Goal: Task Accomplishment & Management: Use online tool/utility

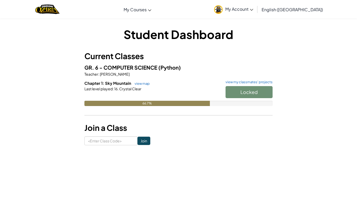
click at [183, 92] on div at bounding box center [179, 95] width 188 height 9
click at [266, 90] on div "Locked" at bounding box center [247, 93] width 52 height 15
click at [143, 82] on link "view map" at bounding box center [141, 83] width 18 height 4
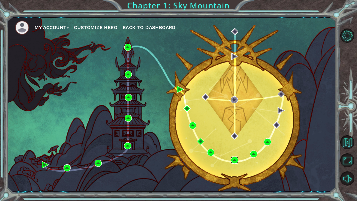
click at [233, 157] on img at bounding box center [234, 159] width 7 height 7
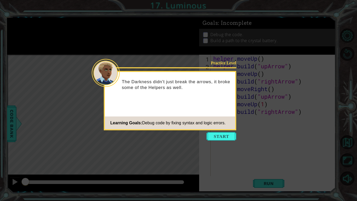
click at [220, 142] on icon at bounding box center [178, 100] width 357 height 201
click at [226, 135] on button "Start" at bounding box center [222, 136] width 30 height 8
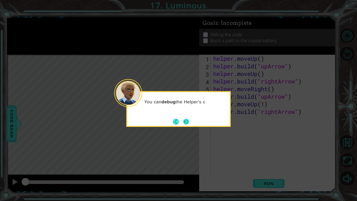
click at [187, 120] on button "Next" at bounding box center [186, 122] width 6 height 6
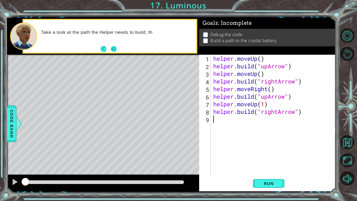
click at [113, 48] on button "Next" at bounding box center [114, 49] width 6 height 6
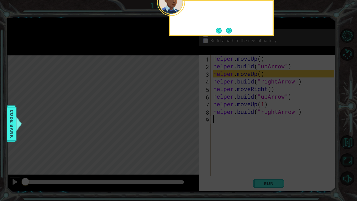
click at [112, 46] on icon at bounding box center [178, 32] width 357 height 337
click at [114, 55] on icon at bounding box center [178, 32] width 357 height 337
click at [232, 30] on button "Next" at bounding box center [229, 31] width 6 height 6
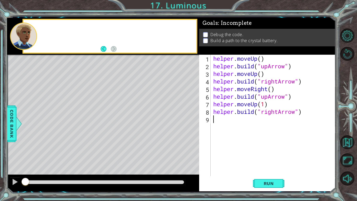
click at [232, 33] on p "Debug the code." at bounding box center [227, 35] width 33 height 6
click at [289, 65] on div "helper . moveUp ( ) helper . build ( "upArrow" ) helper . moveUp ( ) helper . b…" at bounding box center [274, 123] width 125 height 137
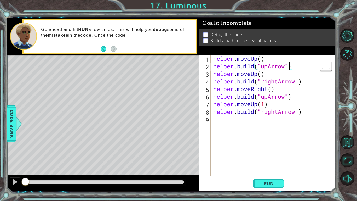
click at [311, 83] on div "helper . moveUp ( ) helper . build ( "upArrow" ) helper . moveUp ( ) helper . b…" at bounding box center [274, 123] width 125 height 137
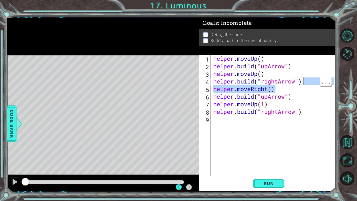
click at [300, 99] on div "helper . moveUp ( ) helper . build ( "upArrow" ) helper . moveUp ( ) helper . b…" at bounding box center [274, 123] width 125 height 137
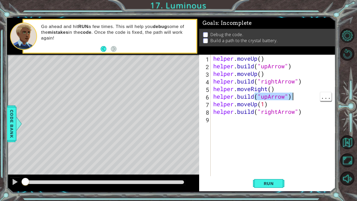
click at [297, 96] on div "helper . moveUp ( ) helper . build ( "upArrow" ) helper . moveUp ( ) helper . b…" at bounding box center [274, 123] width 125 height 137
click at [294, 101] on div "helper . moveUp ( ) helper . build ( "upArrow" ) helper . moveUp ( ) helper . b…" at bounding box center [274, 123] width 125 height 137
click at [280, 179] on button "Run" at bounding box center [268, 184] width 31 height 14
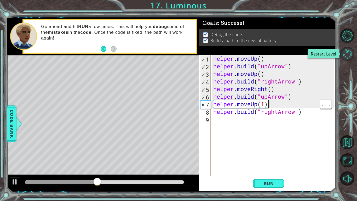
click at [344, 50] on button "Restart Level" at bounding box center [348, 54] width 14 height 14
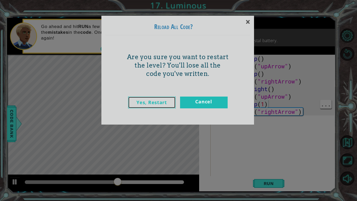
click at [162, 102] on link "Yes, Restart" at bounding box center [152, 103] width 48 height 12
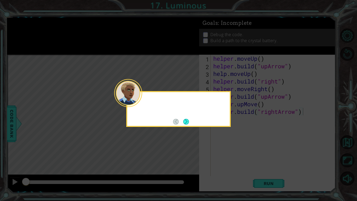
click at [162, 102] on div at bounding box center [178, 101] width 103 height 15
click at [188, 119] on button "Next" at bounding box center [186, 122] width 6 height 6
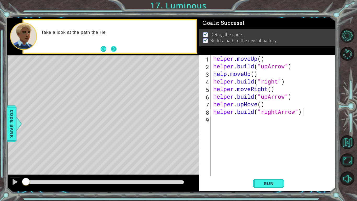
click at [113, 52] on button "Next" at bounding box center [114, 49] width 6 height 6
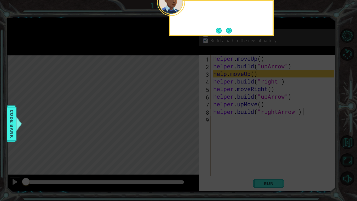
click at [113, 52] on icon at bounding box center [178, 32] width 357 height 337
click at [227, 28] on button "Next" at bounding box center [229, 31] width 6 height 6
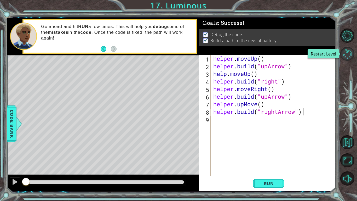
click at [352, 51] on button "Restart Level" at bounding box center [348, 54] width 14 height 14
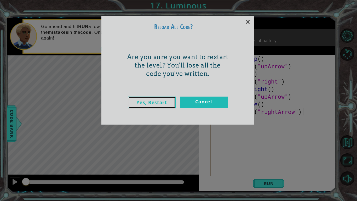
click at [170, 104] on link "Yes, Restart" at bounding box center [152, 103] width 48 height 12
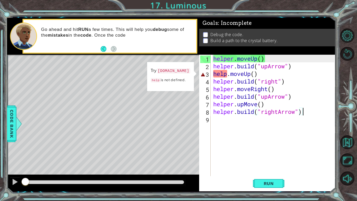
click at [230, 77] on div "helper . moveUp ( ) helper . build ( "upArrow" ) help . moveUp ( ) helper . bui…" at bounding box center [274, 123] width 125 height 137
click at [229, 77] on div "helper . moveUp ( ) helper . build ( "upArrow" ) help . moveUp ( ) helper . bui…" at bounding box center [274, 123] width 125 height 137
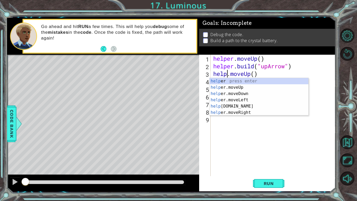
scroll to position [0, 1]
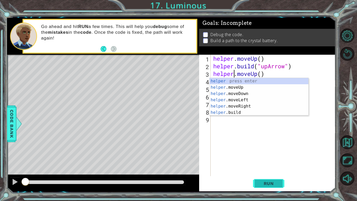
click at [269, 183] on span "Run" at bounding box center [269, 183] width 21 height 5
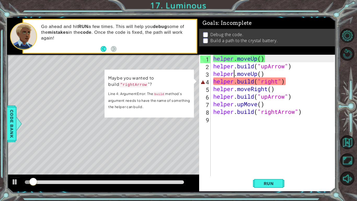
click at [250, 91] on div "helper . moveUp ( ) helper . build ( "upArrow" ) helper . moveUp ( ) helper . b…" at bounding box center [274, 123] width 125 height 137
click at [261, 80] on div "helper . moveUp ( ) helper . build ( "upArrow" ) helper . moveUp ( ) helper . b…" at bounding box center [274, 123] width 125 height 137
type textarea "[DOMAIN_NAME]("right")"
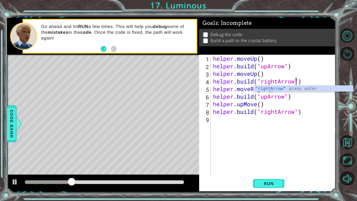
scroll to position [0, 4]
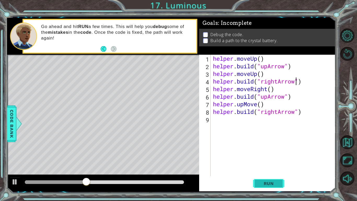
click at [269, 182] on span "Run" at bounding box center [269, 183] width 21 height 5
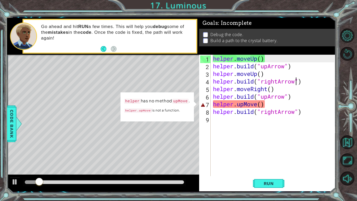
click at [256, 103] on div "helper . moveUp ( ) helper . build ( "upArrow" ) helper . moveUp ( ) helper . b…" at bounding box center [274, 123] width 125 height 137
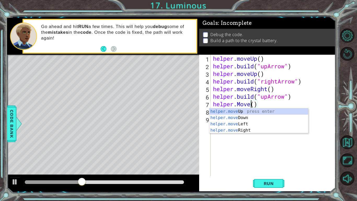
scroll to position [0, 2]
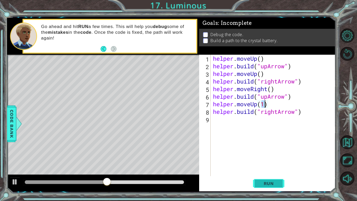
click at [280, 189] on button "Run" at bounding box center [268, 184] width 31 height 14
click at [272, 184] on span "Run" at bounding box center [269, 183] width 21 height 5
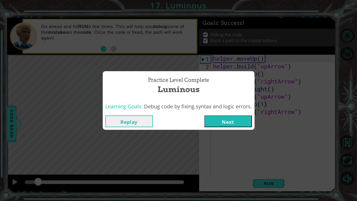
drag, startPoint x: 55, startPoint y: 182, endPoint x: 39, endPoint y: 172, distance: 18.9
click at [39, 172] on body "1 ההההההההההההההההההההההההההההההההההההההההההההההההההההההההההההההההההההההההההההה…" at bounding box center [178, 100] width 357 height 201
click at [121, 123] on button "Replay" at bounding box center [129, 121] width 48 height 12
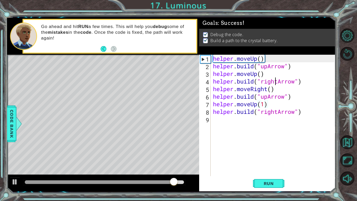
click at [275, 82] on div "helper . moveUp ( ) helper . build ( "upArrow" ) helper . moveUp ( ) helper . b…" at bounding box center [274, 123] width 125 height 137
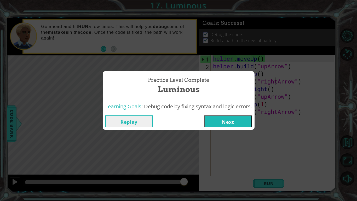
click at [129, 122] on button "Replay" at bounding box center [129, 121] width 48 height 12
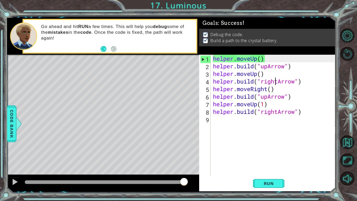
click at [269, 98] on div "helper . moveUp ( ) helper . build ( "upArrow" ) helper . moveUp ( ) helper . b…" at bounding box center [274, 123] width 125 height 137
click at [268, 105] on div "helper . moveUp ( ) helper . build ( "upArrow" ) helper . moveUp ( ) helper . b…" at bounding box center [274, 123] width 125 height 137
drag, startPoint x: 250, startPoint y: 104, endPoint x: 274, endPoint y: 104, distance: 23.8
click at [274, 104] on div "helper . moveUp ( ) helper . build ( "upArrow" ) helper . moveUp ( ) helper . b…" at bounding box center [274, 123] width 125 height 137
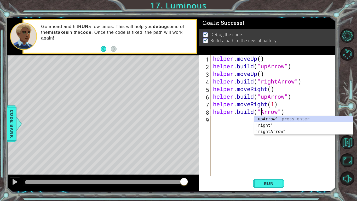
scroll to position [0, 2]
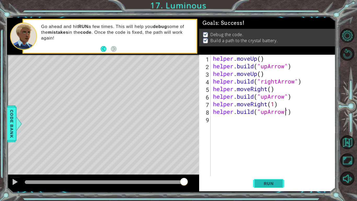
click at [279, 185] on span "Run" at bounding box center [269, 183] width 21 height 5
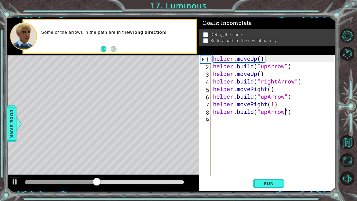
click at [295, 95] on div "helper . moveUp ( ) helper . build ( "upArrow" ) helper . moveUp ( ) helper . b…" at bounding box center [274, 123] width 125 height 137
click at [285, 94] on div "helper . moveUp ( ) helper . build ( "upArrow" ) helper . moveUp ( ) helper . b…" at bounding box center [274, 123] width 125 height 137
click at [265, 97] on div "helper . moveUp ( ) helper . build ( "upArrow" ) helper . moveUp ( ) helper . b…" at bounding box center [274, 123] width 125 height 137
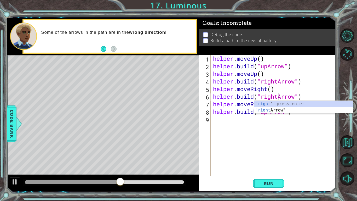
scroll to position [0, 3]
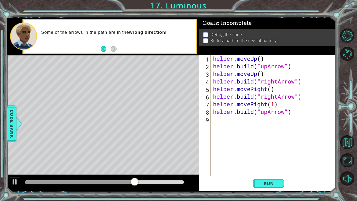
type textarea "[DOMAIN_NAME]("rightArrow")"
click at [266, 183] on span "Run" at bounding box center [269, 183] width 21 height 5
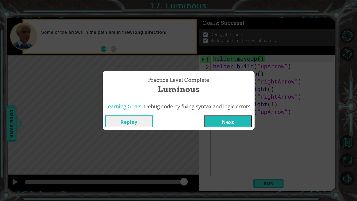
click at [242, 119] on button "Next" at bounding box center [229, 121] width 48 height 12
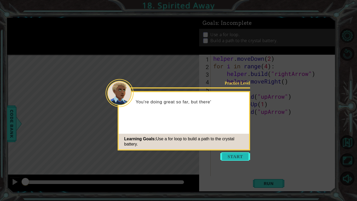
click at [237, 159] on button "Start" at bounding box center [236, 156] width 30 height 8
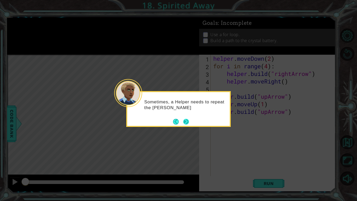
click at [187, 124] on button "Next" at bounding box center [186, 122] width 6 height 6
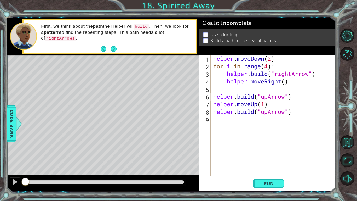
click at [296, 97] on div "helper . moveDown ( 2 ) for i in range ( 4 ) : helper . build ( "rightArrow" ) …" at bounding box center [274, 123] width 125 height 137
type textarea "[DOMAIN_NAME]("upArrow")"
click at [294, 92] on div "helper . moveDown ( 2 ) for i in range ( 4 ) : helper . build ( "rightArrow" ) …" at bounding box center [274, 123] width 125 height 137
click at [342, 55] on button "Restart Level" at bounding box center [348, 54] width 14 height 14
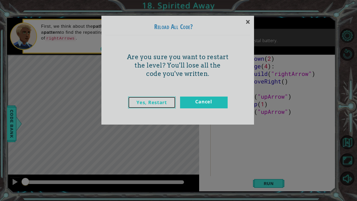
click at [133, 106] on link "Yes, Restart" at bounding box center [152, 103] width 48 height 12
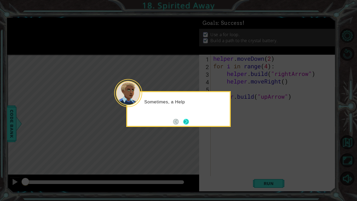
click at [185, 121] on button "Next" at bounding box center [186, 122] width 6 height 6
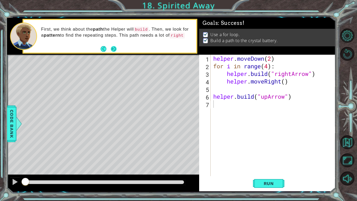
click at [116, 50] on button "Next" at bounding box center [114, 49] width 6 height 6
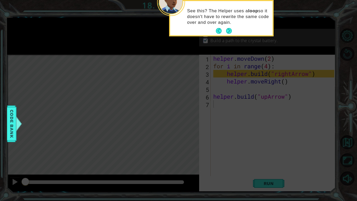
click at [252, 37] on icon at bounding box center [178, 32] width 357 height 337
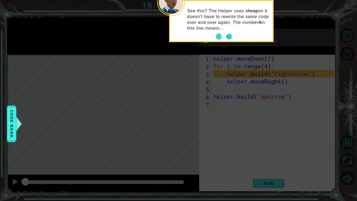
click at [229, 36] on button "Next" at bounding box center [229, 37] width 6 height 6
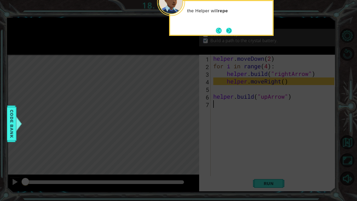
click at [228, 33] on button "Next" at bounding box center [229, 31] width 6 height 6
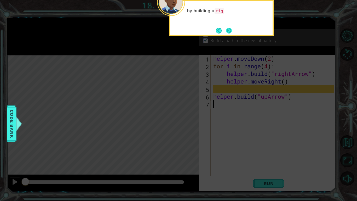
click at [226, 33] on button "Next" at bounding box center [229, 31] width 6 height 6
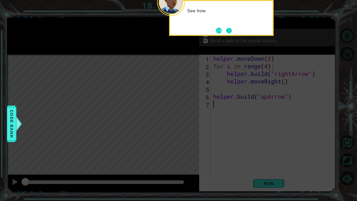
click at [226, 33] on button "Next" at bounding box center [229, 31] width 6 height 6
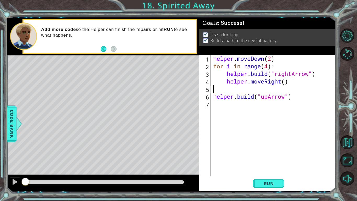
click at [219, 91] on div "helper . moveDown ( 2 ) for i in range ( 4 ) : helper . build ( "rightArrow" ) …" at bounding box center [274, 123] width 125 height 137
type textarea "g"
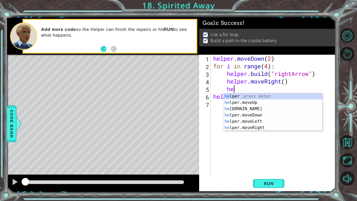
type textarea "h"
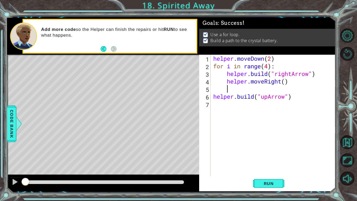
scroll to position [0, 0]
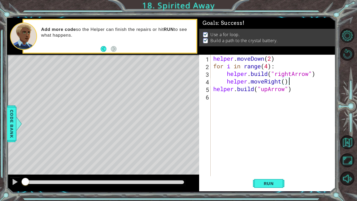
type textarea "[DOMAIN_NAME]("upArrow")"
click at [283, 185] on button "Run" at bounding box center [268, 184] width 31 height 14
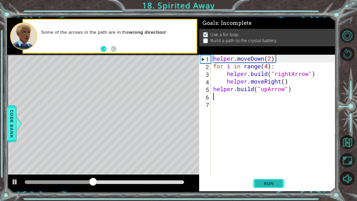
click at [277, 185] on span "Run" at bounding box center [269, 183] width 21 height 5
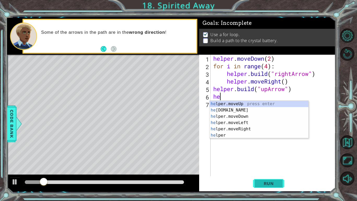
type textarea "h"
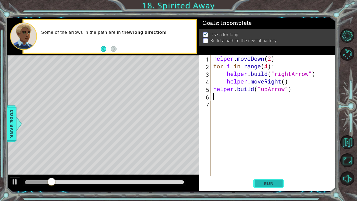
type textarea "[DOMAIN_NAME]("upArrow")"
type textarea "helper.moveRight()"
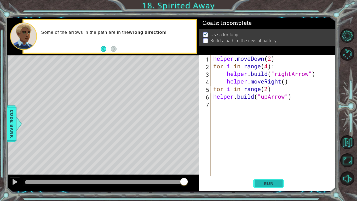
scroll to position [0, 2]
type textarea "[DOMAIN_NAME]("upArrow")"
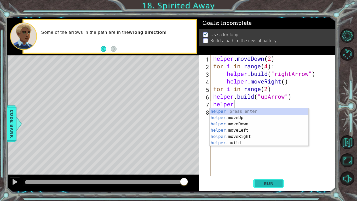
scroll to position [0, 1]
click at [289, 118] on div "helper press enter helper .moveUp press enter helper .moveDown press enter help…" at bounding box center [259, 133] width 99 height 50
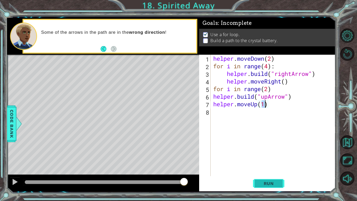
click at [279, 188] on button "Run" at bounding box center [268, 184] width 31 height 14
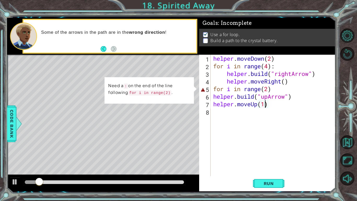
click at [283, 90] on div "helper . moveDown ( 2 ) for i in range ( 4 ) : helper . build ( "rightArrow" ) …" at bounding box center [274, 123] width 125 height 137
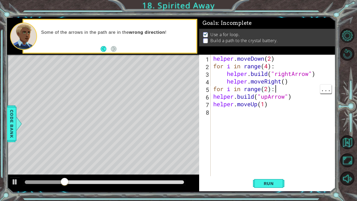
scroll to position [0, 2]
click at [260, 185] on span "Run" at bounding box center [269, 183] width 21 height 5
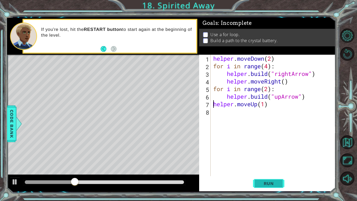
type textarea "helper.moveUp(1)"
click at [269, 188] on button "Run" at bounding box center [268, 184] width 31 height 14
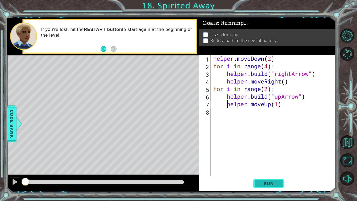
click at [278, 181] on span "Run" at bounding box center [269, 183] width 21 height 5
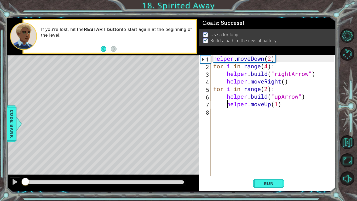
drag, startPoint x: 100, startPoint y: 182, endPoint x: 2, endPoint y: 168, distance: 98.5
click at [2, 168] on div "1 ההההההההההההההההההההההההההההההההההההההההההההההההההההההההההההההההההההההההההההה…" at bounding box center [178, 100] width 357 height 201
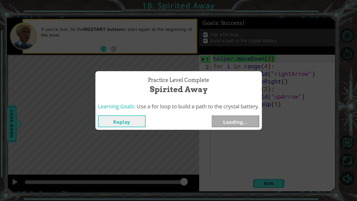
drag, startPoint x: 134, startPoint y: 182, endPoint x: 230, endPoint y: 200, distance: 98.5
click at [230, 200] on body "1 ההההההההההההההההההההההההההההההההההההההההההההההההההההההההההההההההההההההההההההה…" at bounding box center [178, 100] width 357 height 201
click at [235, 119] on button "Next" at bounding box center [236, 121] width 48 height 12
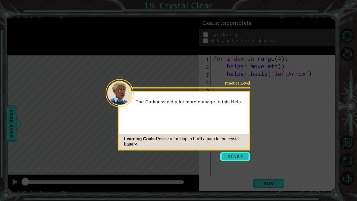
click at [231, 159] on button "Start" at bounding box center [236, 156] width 30 height 8
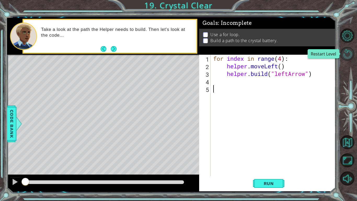
click at [351, 47] on button "Restart Level" at bounding box center [348, 54] width 14 height 14
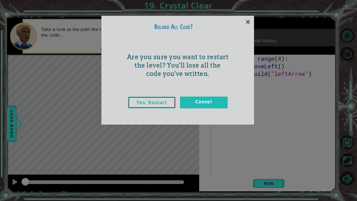
click at [170, 102] on link "Yes, Restart" at bounding box center [152, 103] width 48 height 12
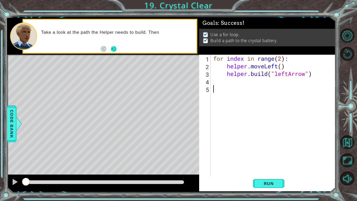
click at [116, 47] on button "Next" at bounding box center [114, 49] width 6 height 6
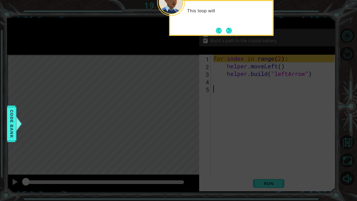
click at [237, 34] on div "This loop will" at bounding box center [221, 18] width 105 height 36
click at [227, 32] on button "Next" at bounding box center [229, 31] width 6 height 6
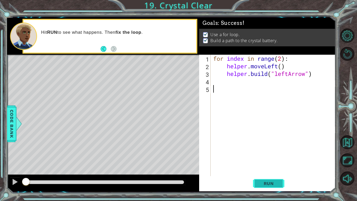
click at [279, 184] on button "Run" at bounding box center [268, 184] width 31 height 14
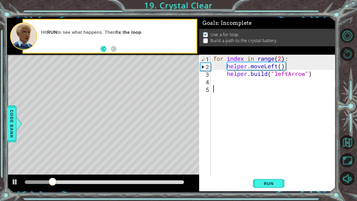
click at [282, 58] on div "for index in range ( 2 ) : helper . moveLeft ( ) helper . build ( "leftArrow" )" at bounding box center [274, 123] width 125 height 137
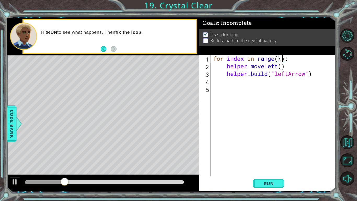
scroll to position [0, 3]
type textarea "for index in range(4):"
click at [254, 180] on button "Run" at bounding box center [268, 184] width 31 height 14
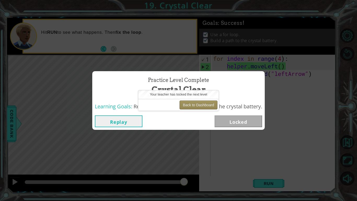
click at [185, 100] on button "Back to Dashboard" at bounding box center [199, 104] width 38 height 9
click at [188, 108] on button "Back to Dashboard" at bounding box center [199, 104] width 38 height 9
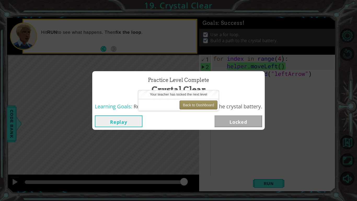
click at [188, 108] on button "Back to Dashboard" at bounding box center [199, 104] width 38 height 9
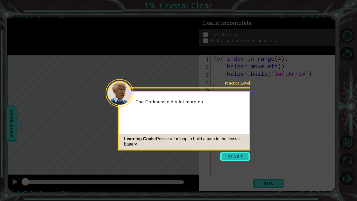
click at [239, 160] on button "Start" at bounding box center [236, 156] width 30 height 8
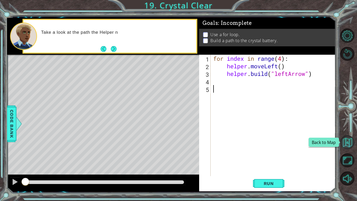
click at [343, 147] on button "Back to Map" at bounding box center [348, 142] width 14 height 14
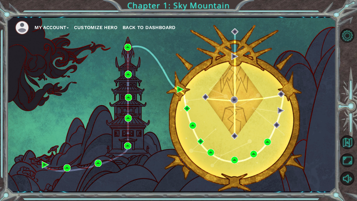
click at [290, 113] on div "My Account Customize Hero Back to Dashboard" at bounding box center [171, 104] width 329 height 173
